Goal: Transaction & Acquisition: Purchase product/service

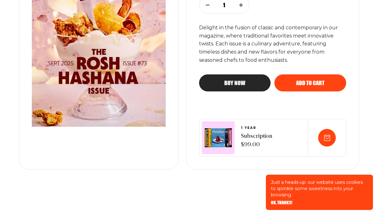
scroll to position [176, 0]
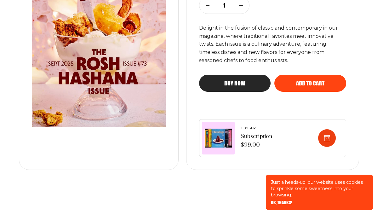
click at [325, 135] on icon at bounding box center [327, 138] width 6 height 6
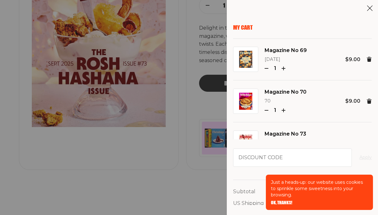
click at [284, 188] on p "Just a heads-up: our website uses cookies to sprinkle some sweetness into your …" at bounding box center [319, 188] width 97 height 19
click at [286, 160] on input "Discount code" at bounding box center [292, 157] width 119 height 18
click at [288, 180] on p "Just a heads-up: our website uses cookies to sprinkle some sweetness into your …" at bounding box center [319, 188] width 97 height 19
click at [286, 190] on p "Just a heads-up: our website uses cookies to sprinkle some sweetness into your …" at bounding box center [319, 188] width 97 height 19
click at [336, 19] on aside "My Cart Magazine No 69 [DATE] 1 $9.00 Magazine No 70 70 1 $9.00 Magazine No 73 …" at bounding box center [302, 107] width 151 height 215
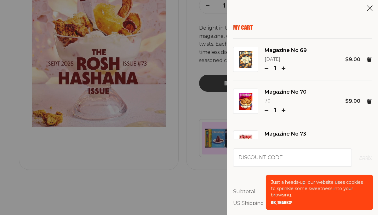
click at [341, 23] on aside "My Cart Magazine No 69 [DATE] 1 $9.00 Magazine No 70 70 1 $9.00 Magazine No 73 …" at bounding box center [302, 107] width 151 height 215
click at [371, 3] on aside "My Cart Magazine No 69 [DATE] 1 $9.00 Magazine No 70 70 1 $9.00 Magazine No 73 …" at bounding box center [302, 107] width 151 height 215
click at [367, 7] on icon at bounding box center [369, 8] width 6 height 6
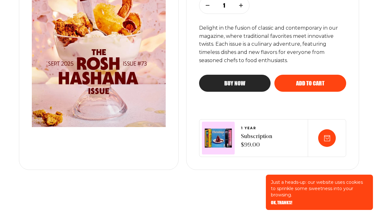
click at [243, 78] on button "Buy now" at bounding box center [235, 83] width 72 height 17
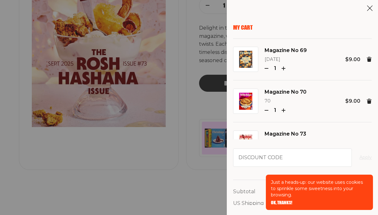
click at [370, 6] on icon at bounding box center [369, 8] width 6 height 6
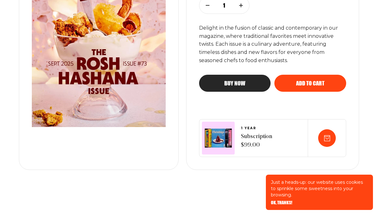
click at [320, 80] on span "Add to cart" at bounding box center [310, 78] width 28 height 6
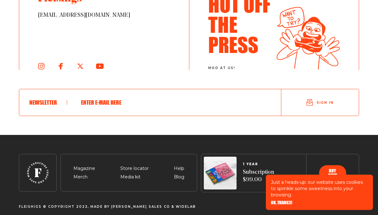
scroll to position [1238, 0]
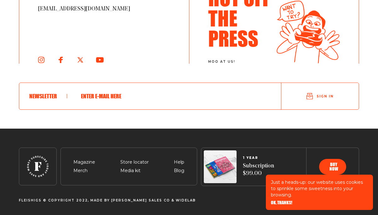
click at [333, 162] on span "Buy now" at bounding box center [332, 157] width 12 height 9
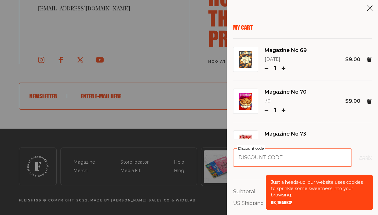
click at [333, 156] on input "Discount code" at bounding box center [292, 157] width 119 height 18
click at [333, 184] on p "Just a heads-up: our website uses cookies to sprinkle some sweetness into your …" at bounding box center [319, 188] width 97 height 19
